Goal: Transaction & Acquisition: Purchase product/service

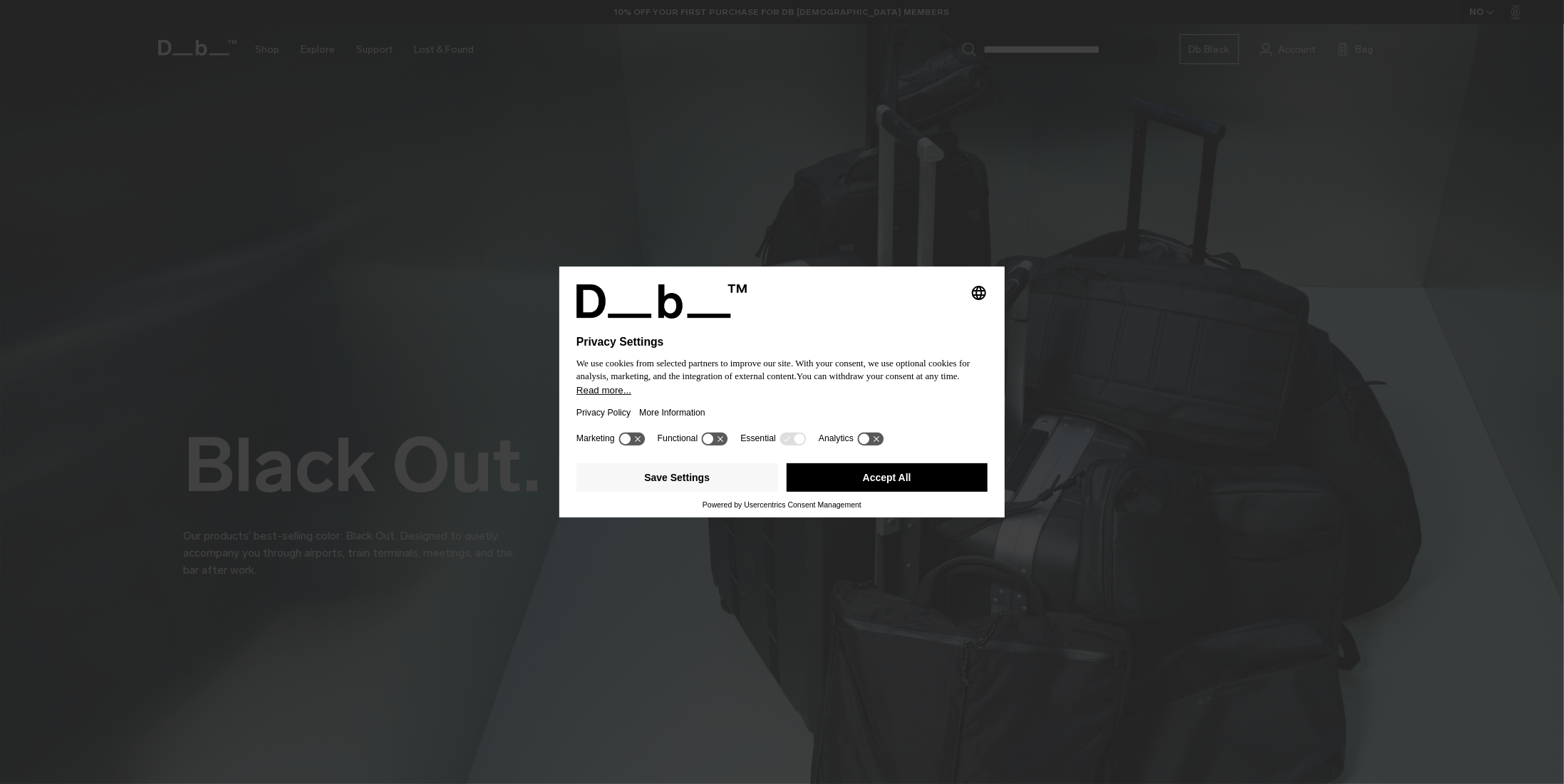
click at [910, 470] on button "Accept All" at bounding box center [887, 477] width 202 height 29
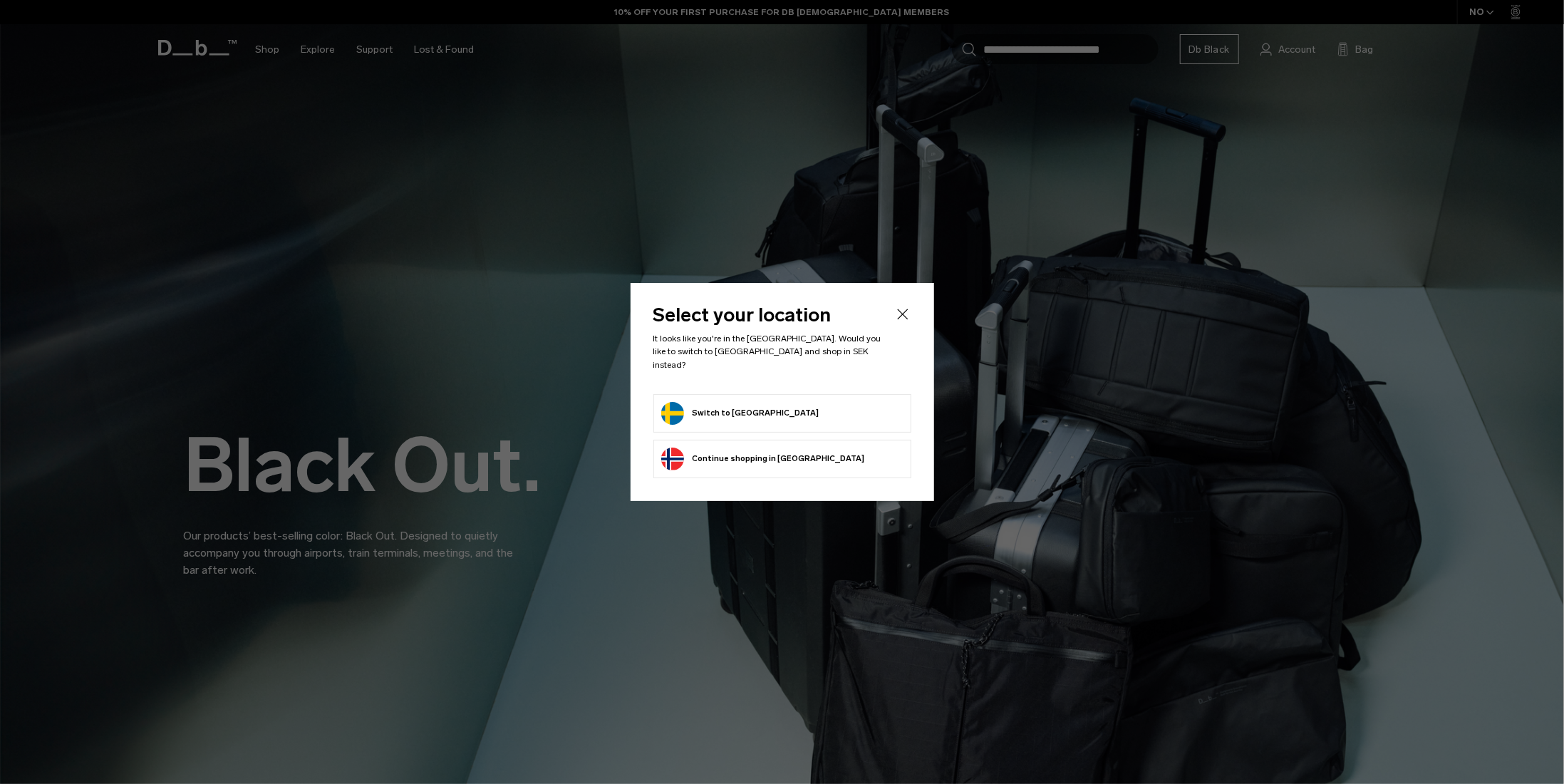
click at [798, 410] on form "Switch to Sweden" at bounding box center [782, 414] width 242 height 23
click at [719, 411] on button "Switch to Sweden" at bounding box center [741, 414] width 158 height 23
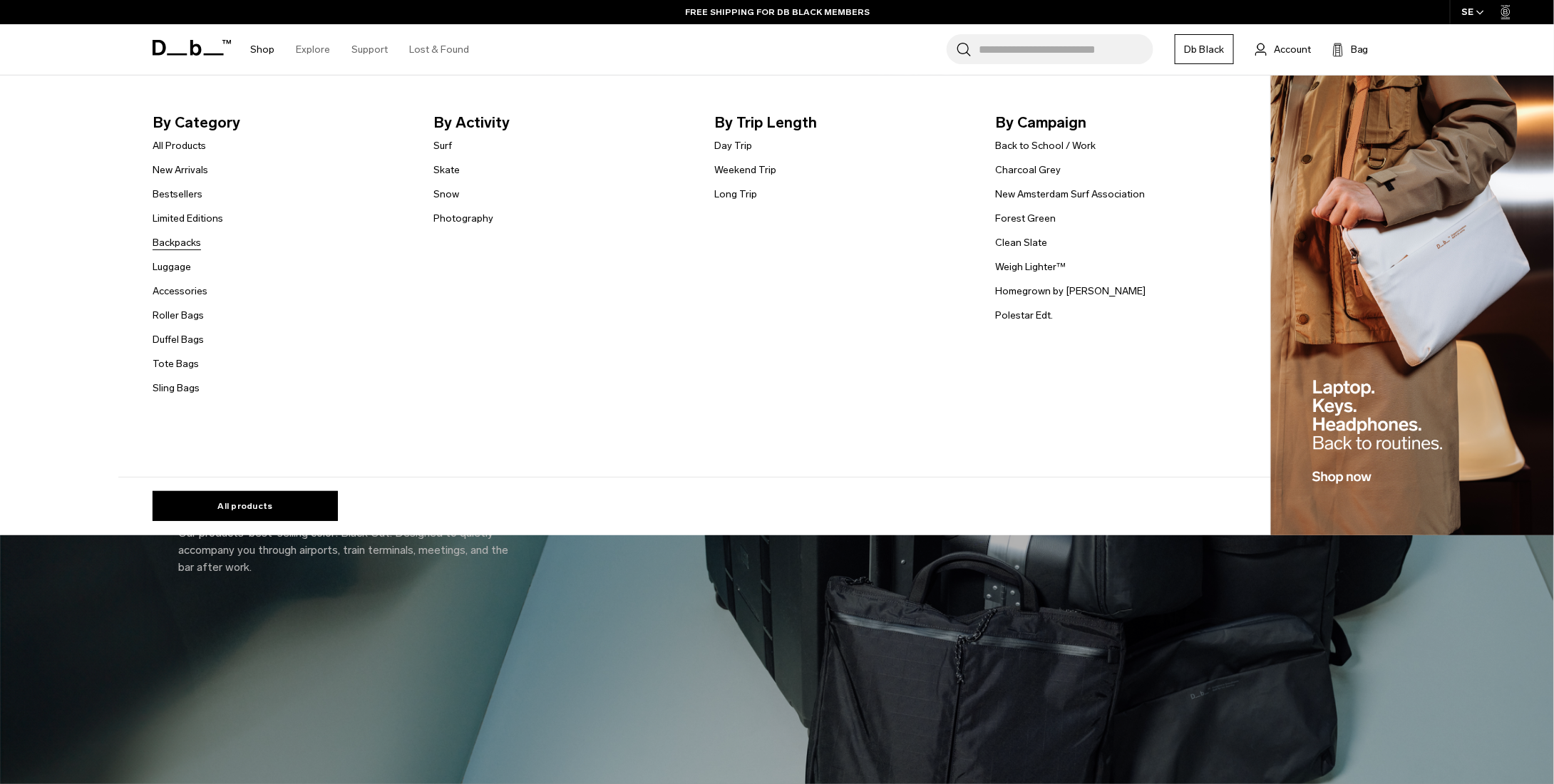
click at [178, 241] on link "Backpacks" at bounding box center [176, 242] width 48 height 15
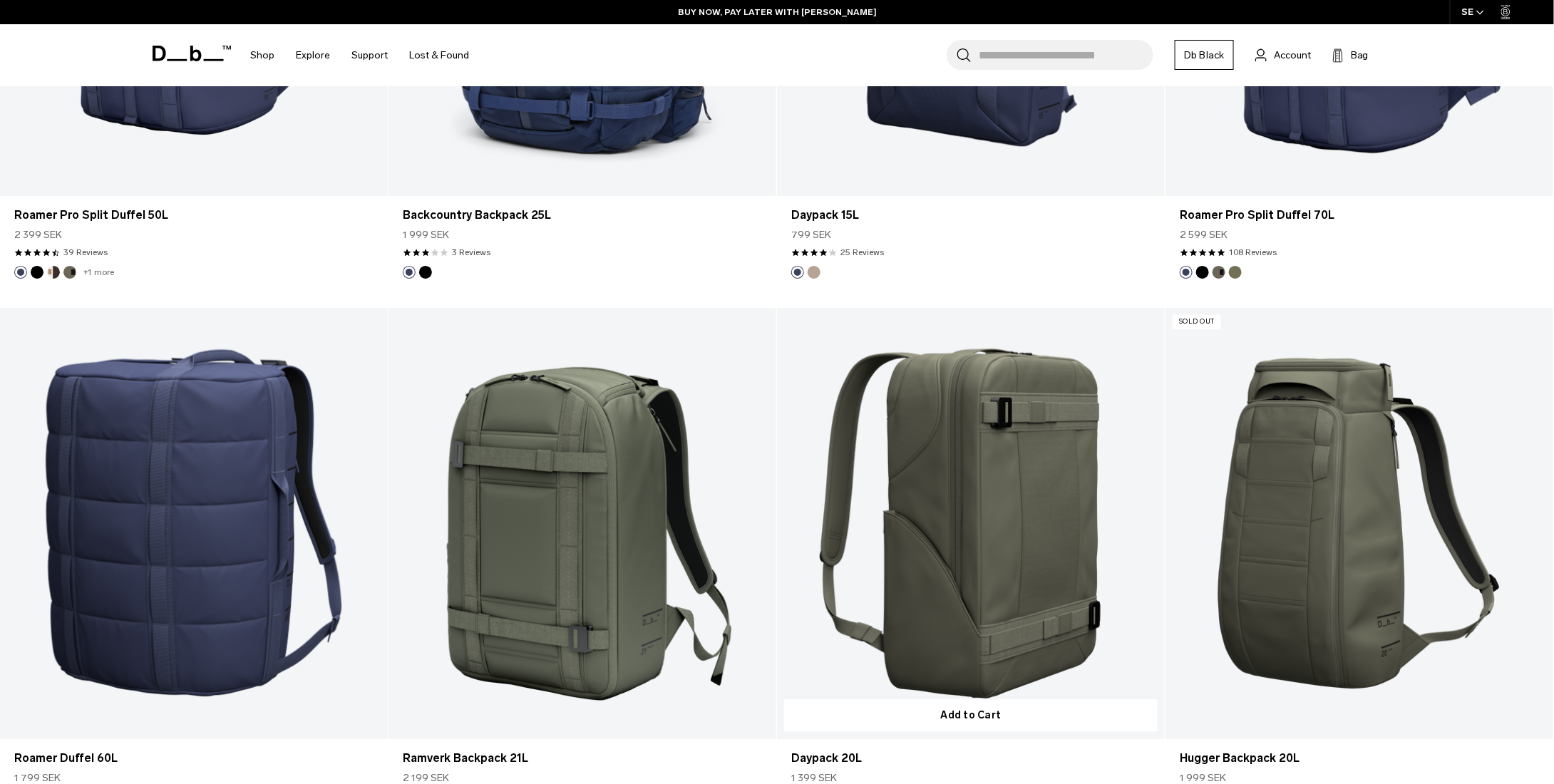
scroll to position [4062, 0]
